Goal: Navigation & Orientation: Find specific page/section

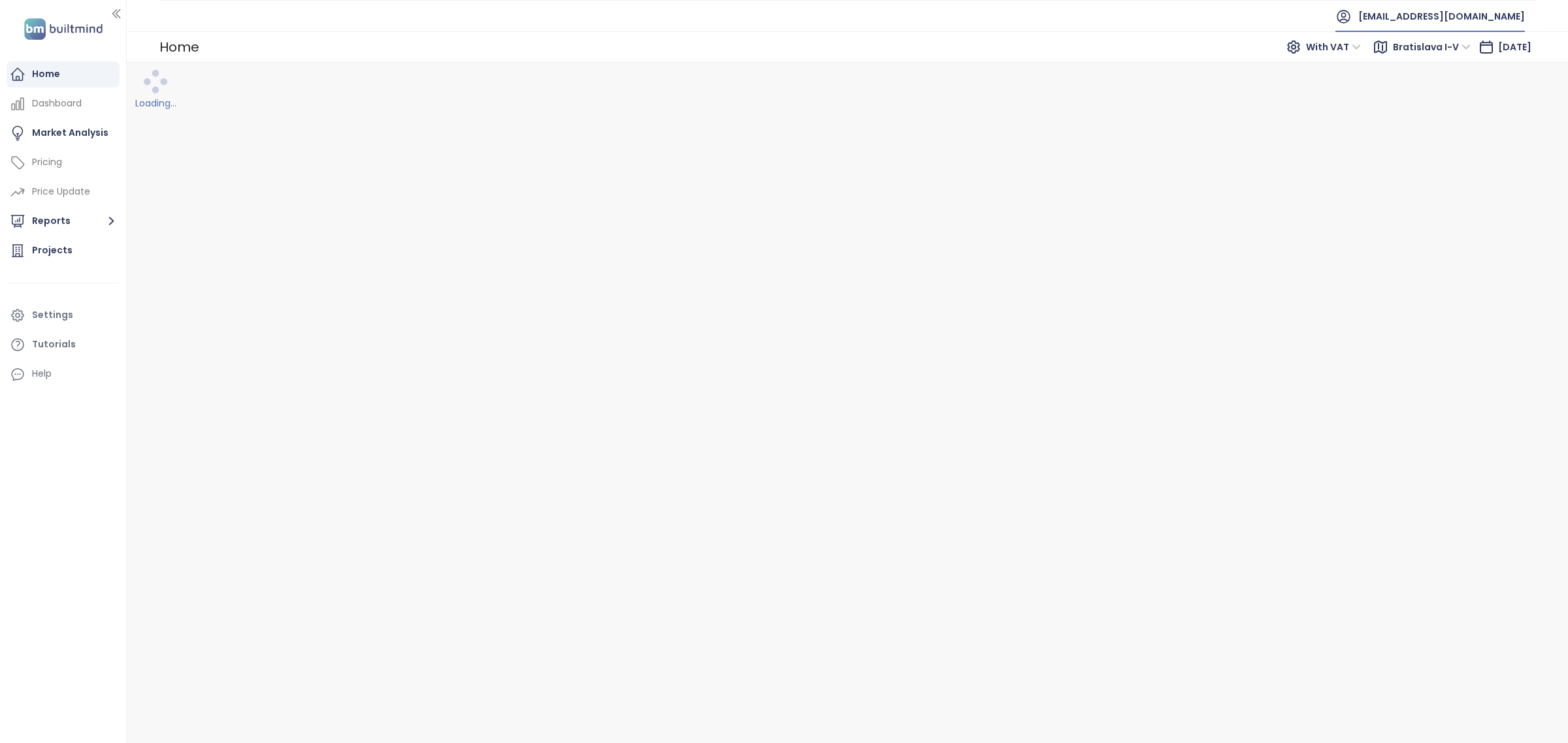
click at [1390, 18] on span "[EMAIL_ADDRESS][DOMAIN_NAME]" at bounding box center [1441, 16] width 167 height 31
click at [1393, 58] on li "Log out" at bounding box center [1428, 53] width 187 height 27
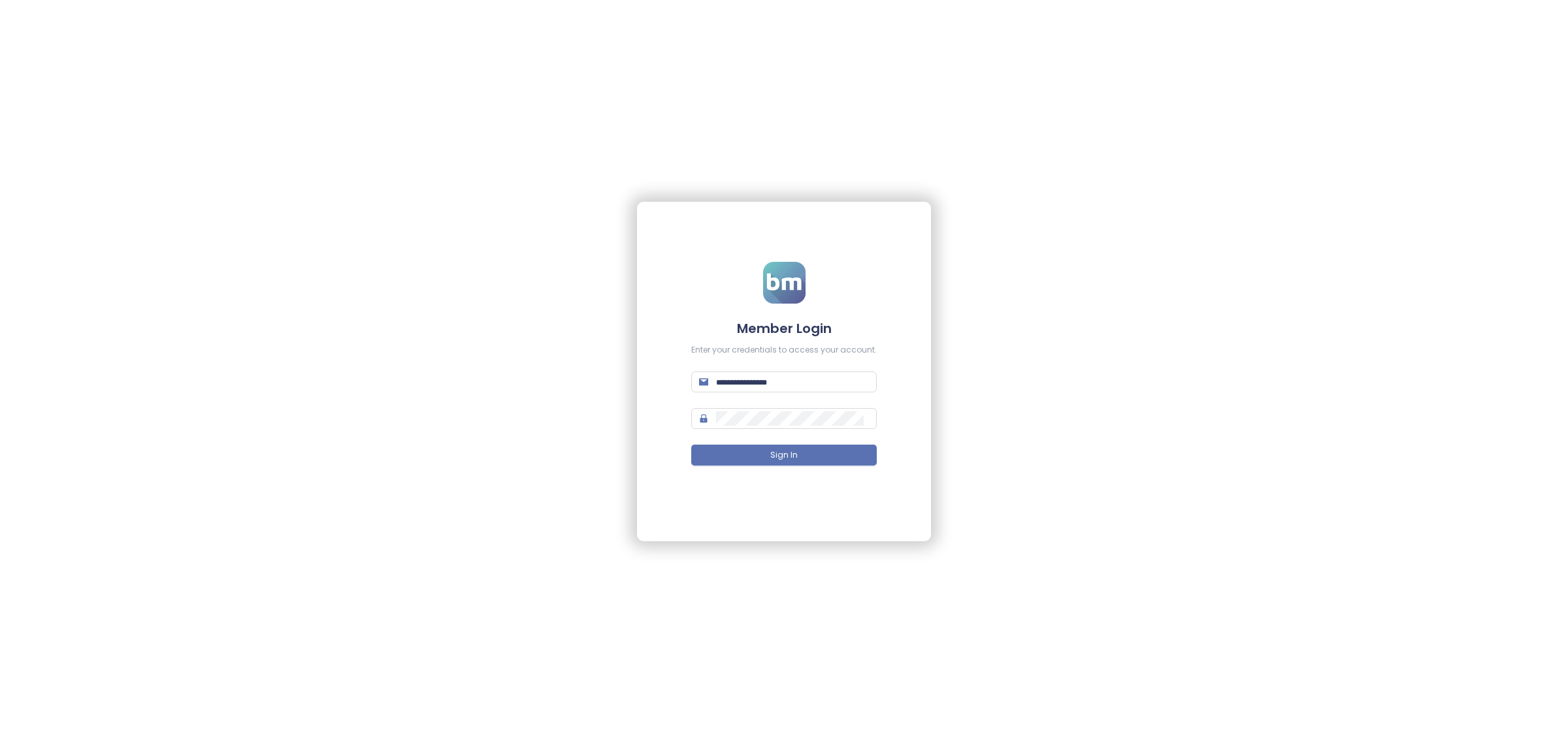
type input "**********"
click at [825, 454] on button "Sign In" at bounding box center [783, 455] width 185 height 21
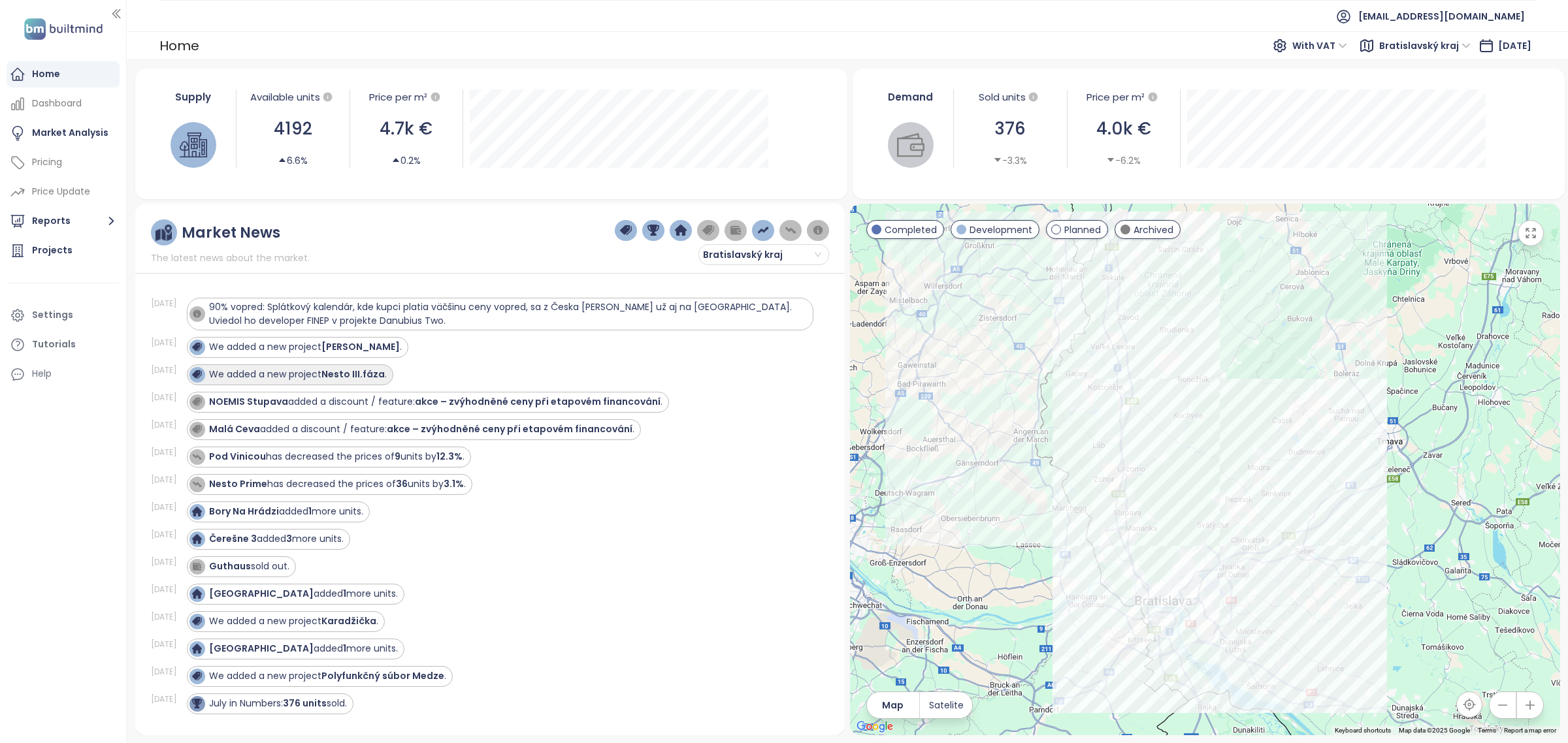
click at [289, 371] on div "We added a new project Nesto III.fáza ." at bounding box center [298, 374] width 178 height 13
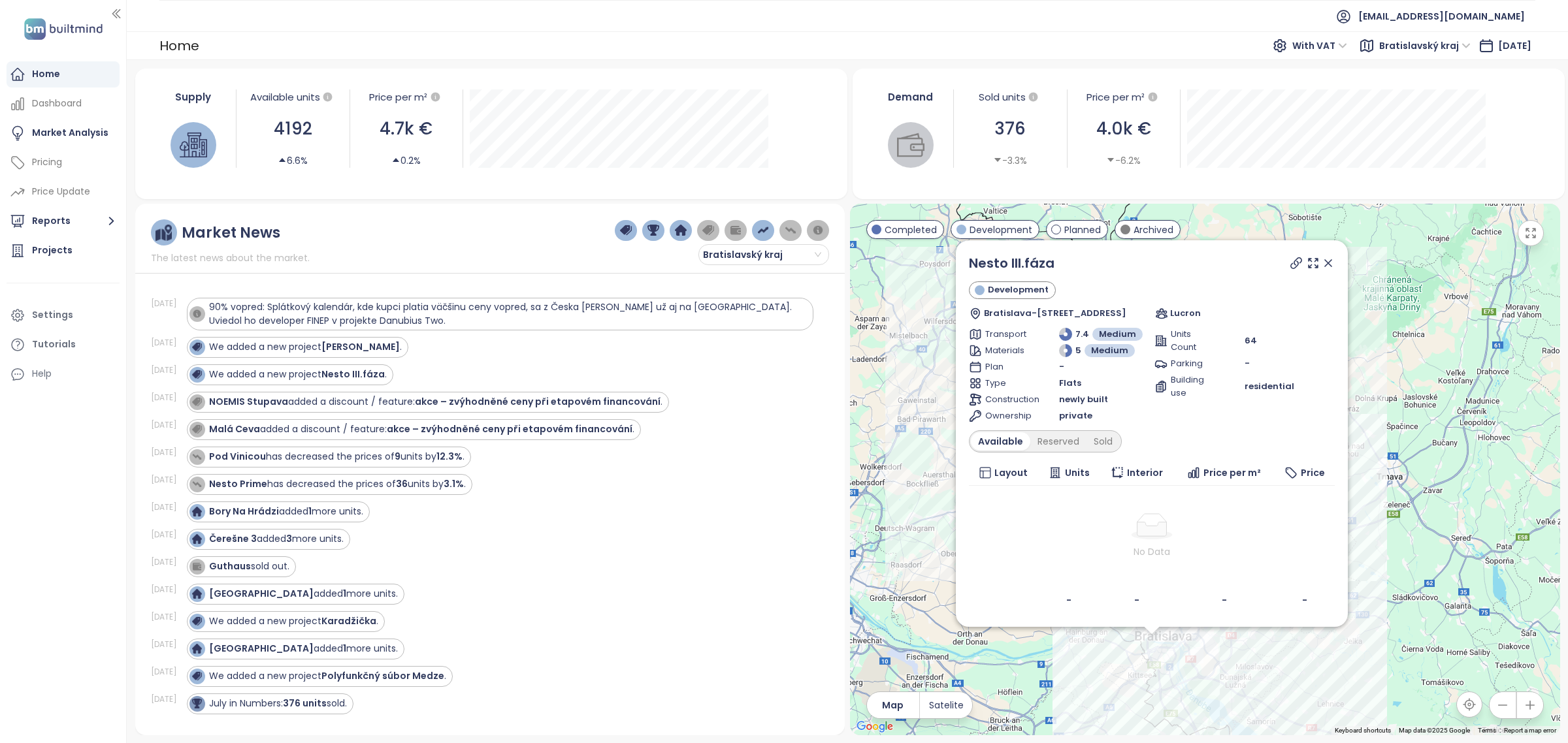
click at [1102, 430] on div "Available Reserved Sold" at bounding box center [1045, 441] width 153 height 22
click at [1102, 448] on div "Sold" at bounding box center [1103, 441] width 34 height 19
click at [1001, 443] on div "Available" at bounding box center [998, 441] width 55 height 19
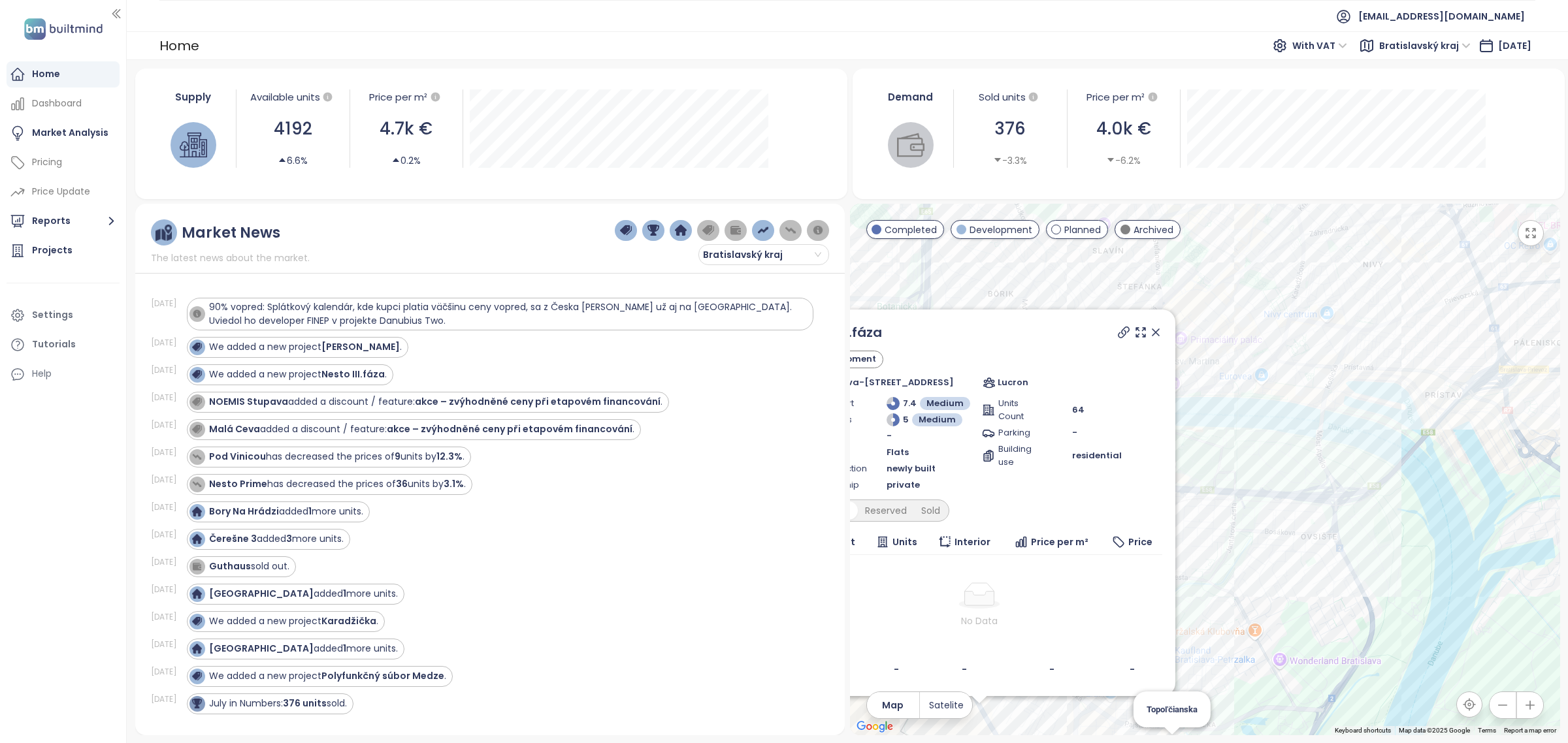
click at [1156, 329] on icon at bounding box center [1155, 332] width 6 height 6
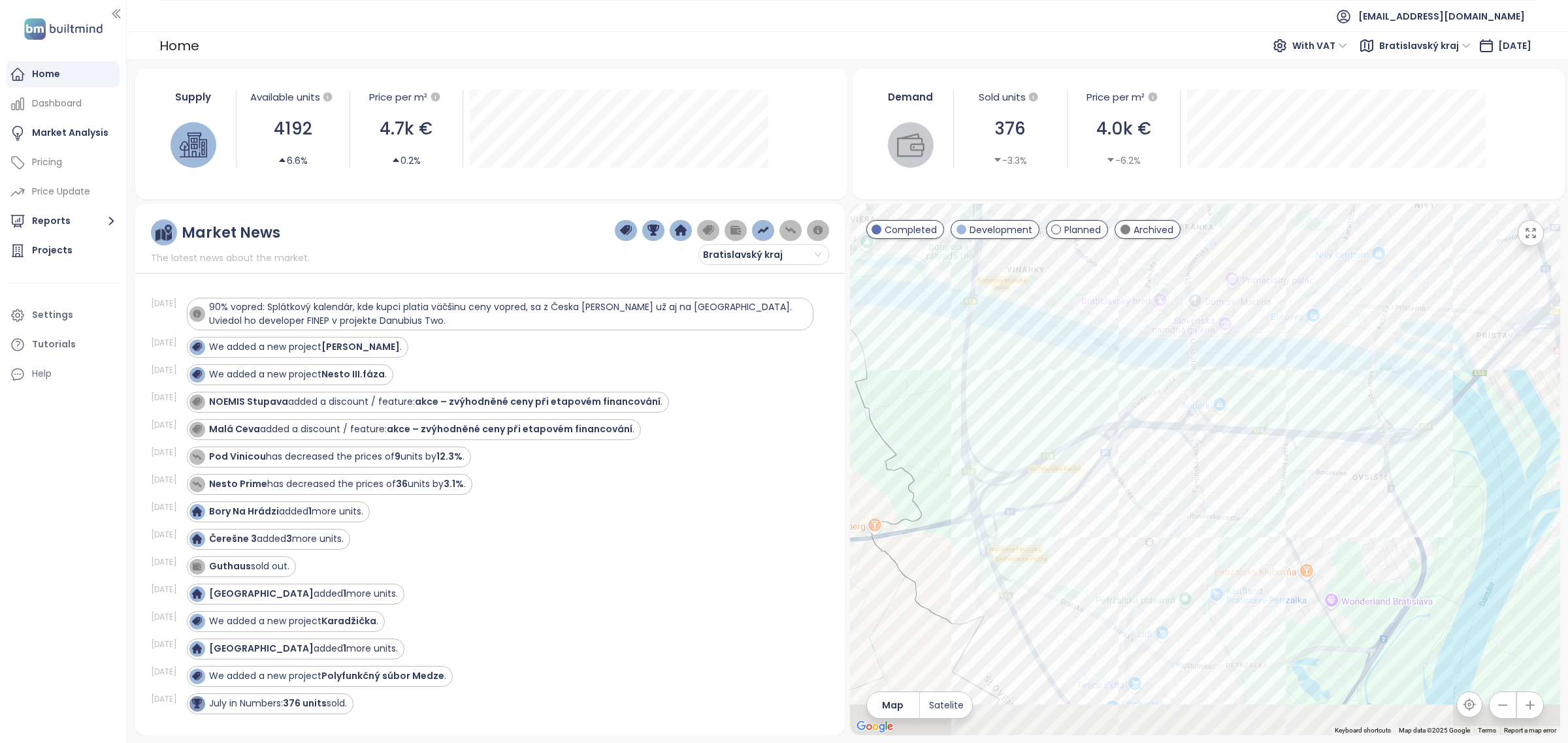
drag, startPoint x: 1214, startPoint y: 533, endPoint x: 1232, endPoint y: 494, distance: 43.0
click at [1232, 494] on div at bounding box center [1206, 469] width 710 height 531
